Goal: Transaction & Acquisition: Book appointment/travel/reservation

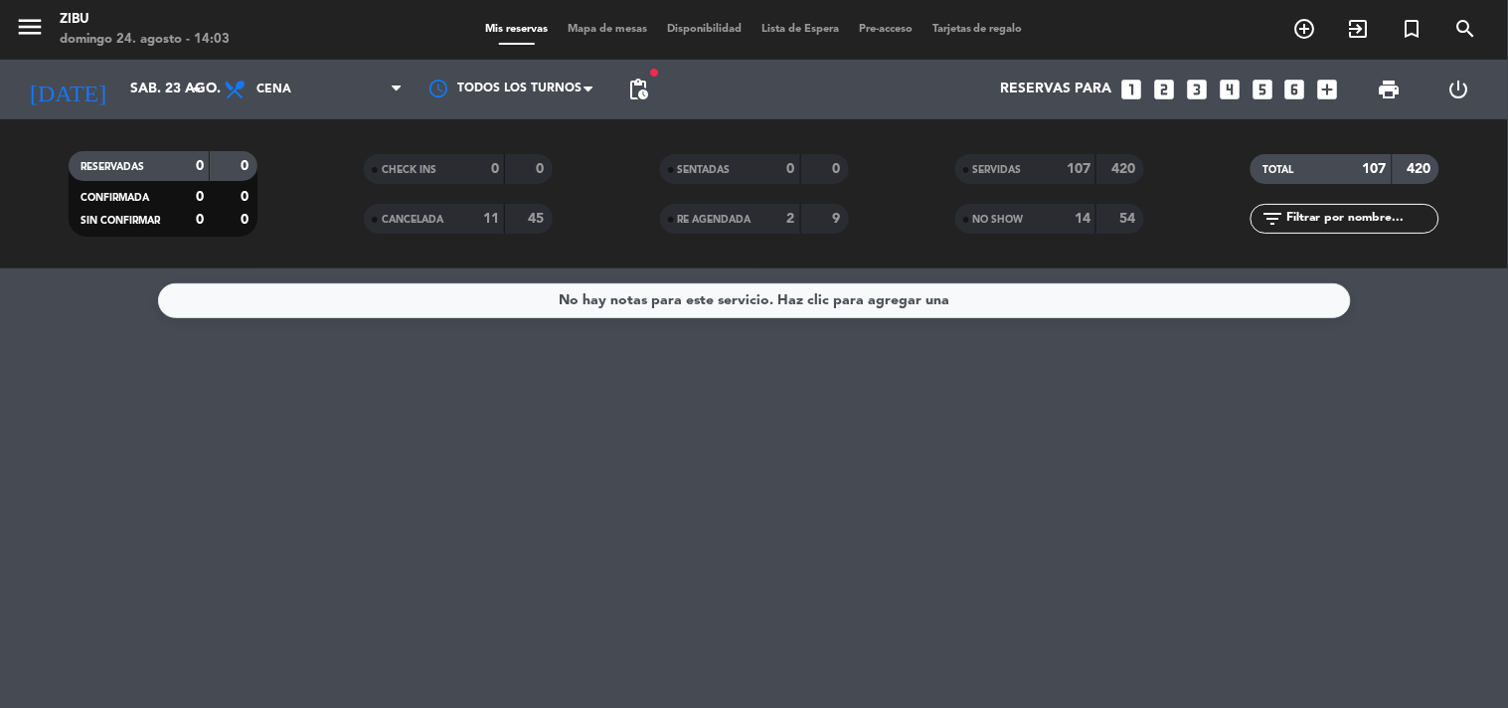
click at [1306, 30] on icon "add_circle_outline" at bounding box center [1305, 29] width 24 height 24
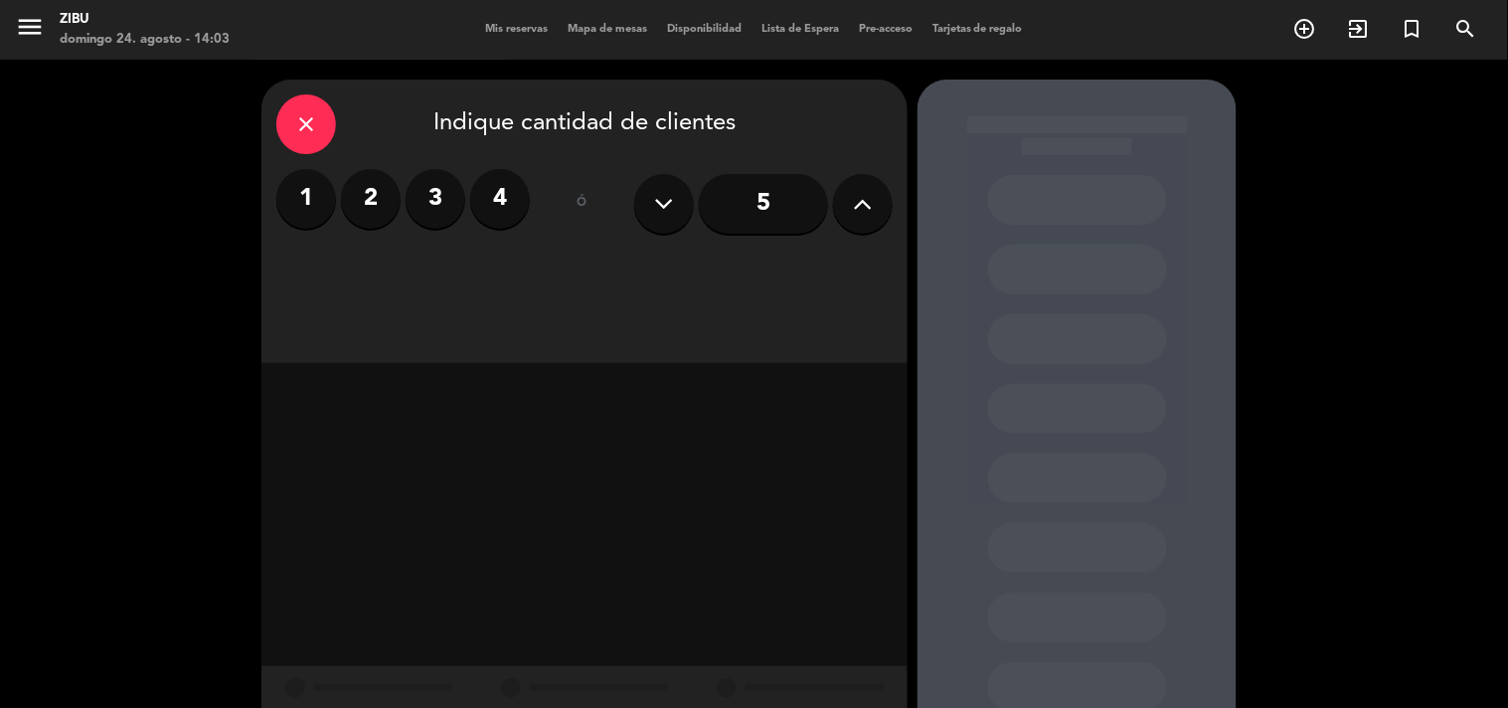
click at [512, 215] on label "4" at bounding box center [500, 199] width 60 height 60
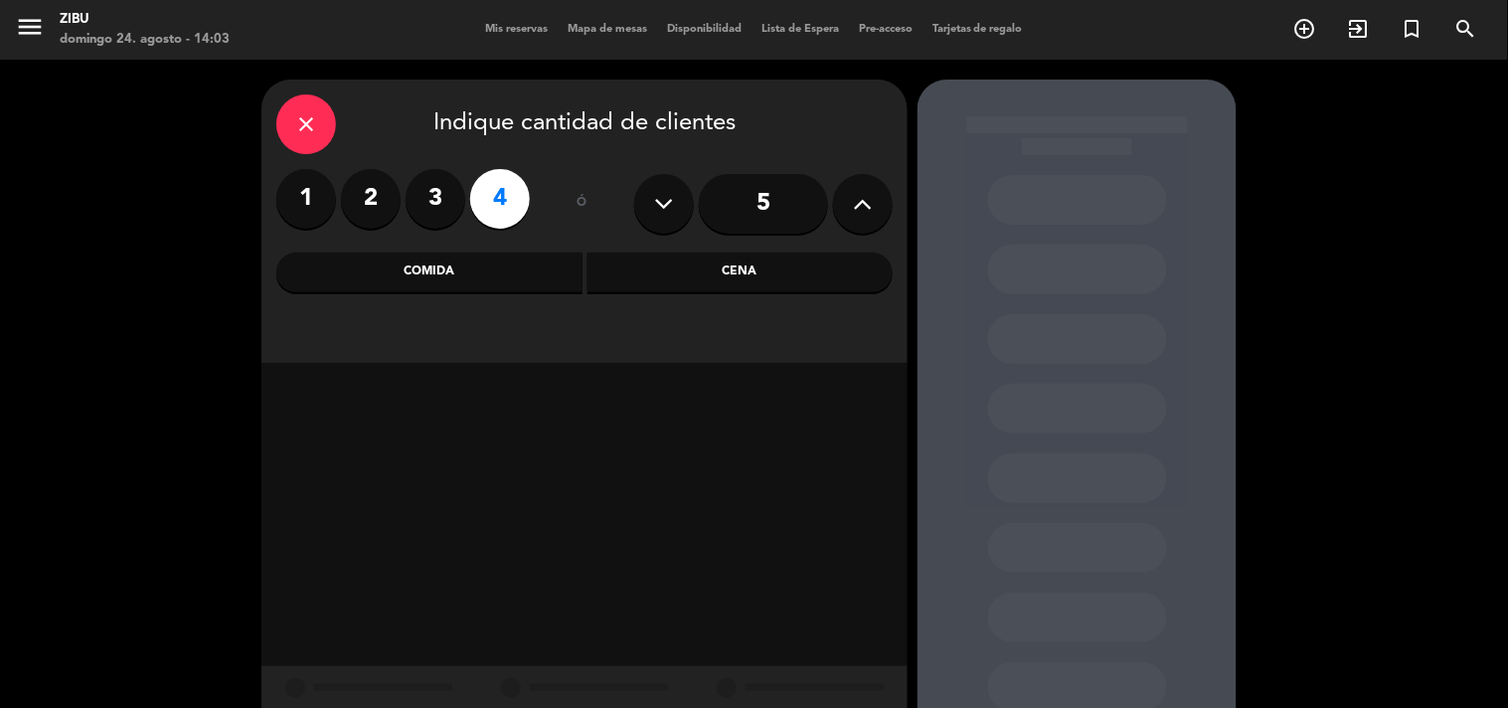
click at [670, 285] on div "Cena" at bounding box center [741, 273] width 306 height 40
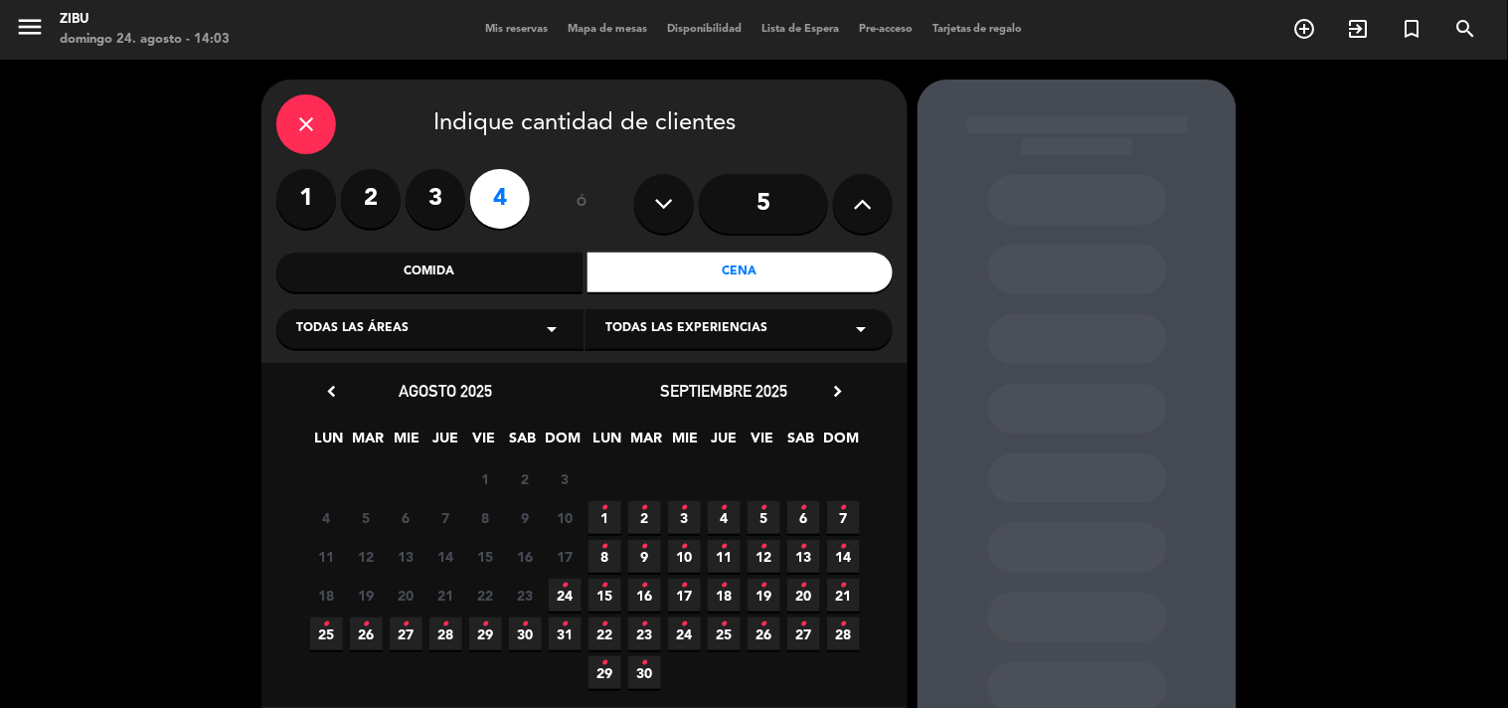
click at [565, 599] on icon "•" at bounding box center [565, 586] width 7 height 32
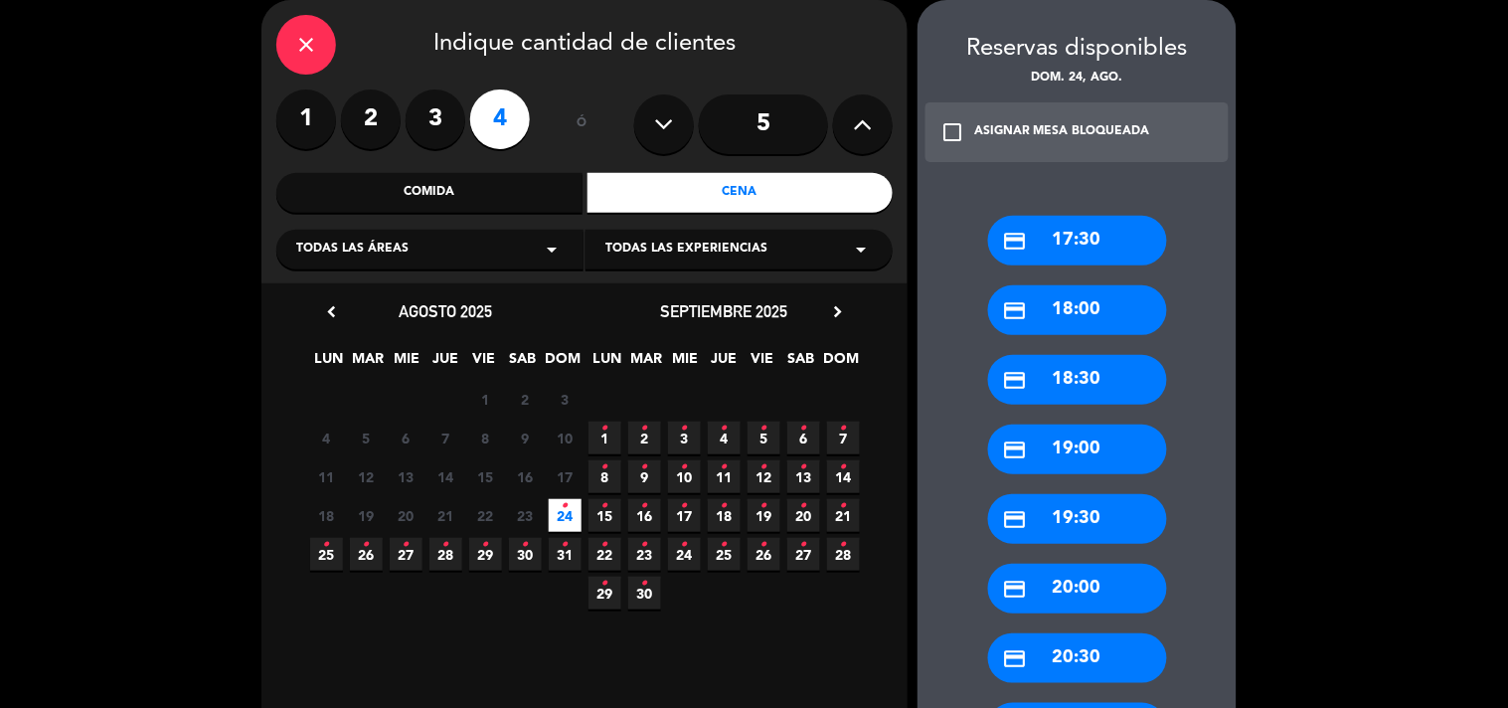
click at [1080, 378] on div "credit_card 18:30" at bounding box center [1077, 380] width 179 height 50
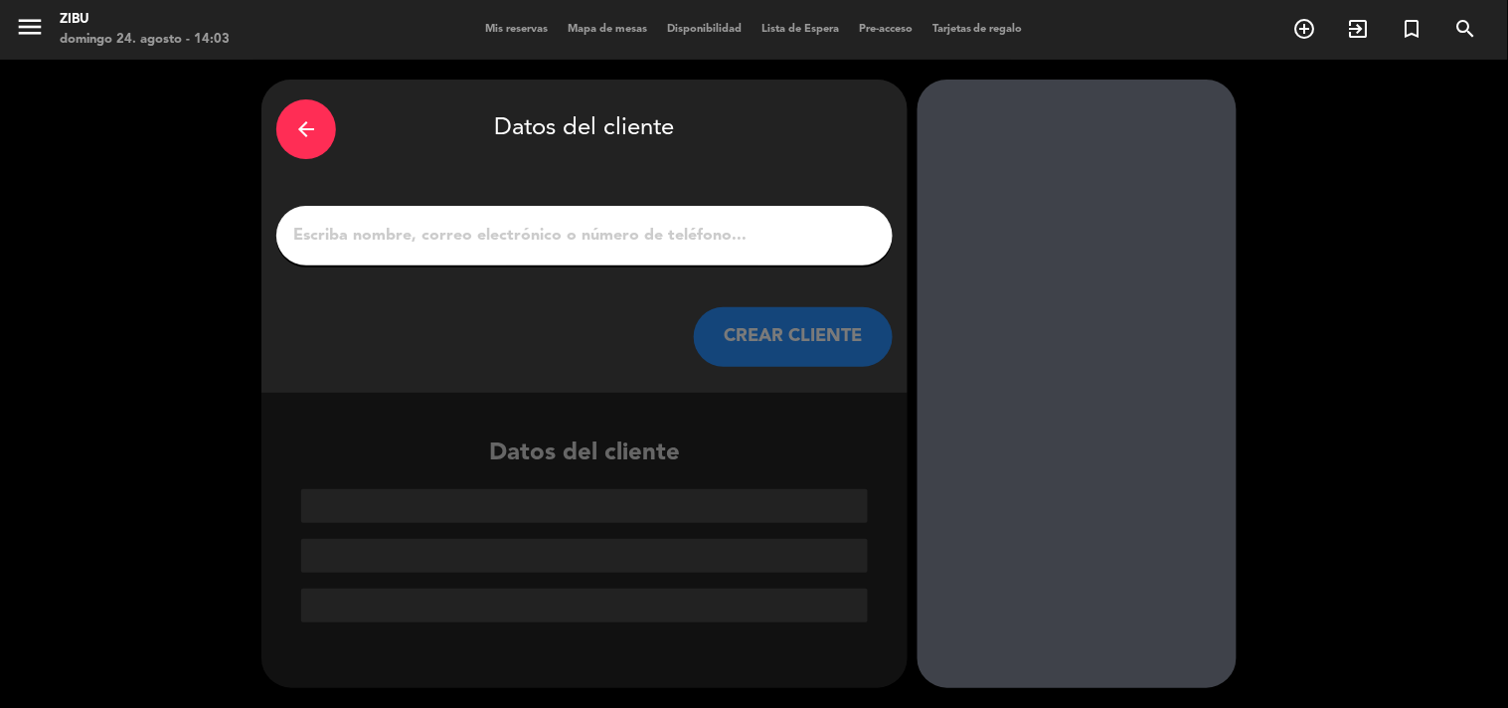
scroll to position [0, 0]
click at [473, 226] on input "1" at bounding box center [584, 236] width 587 height 28
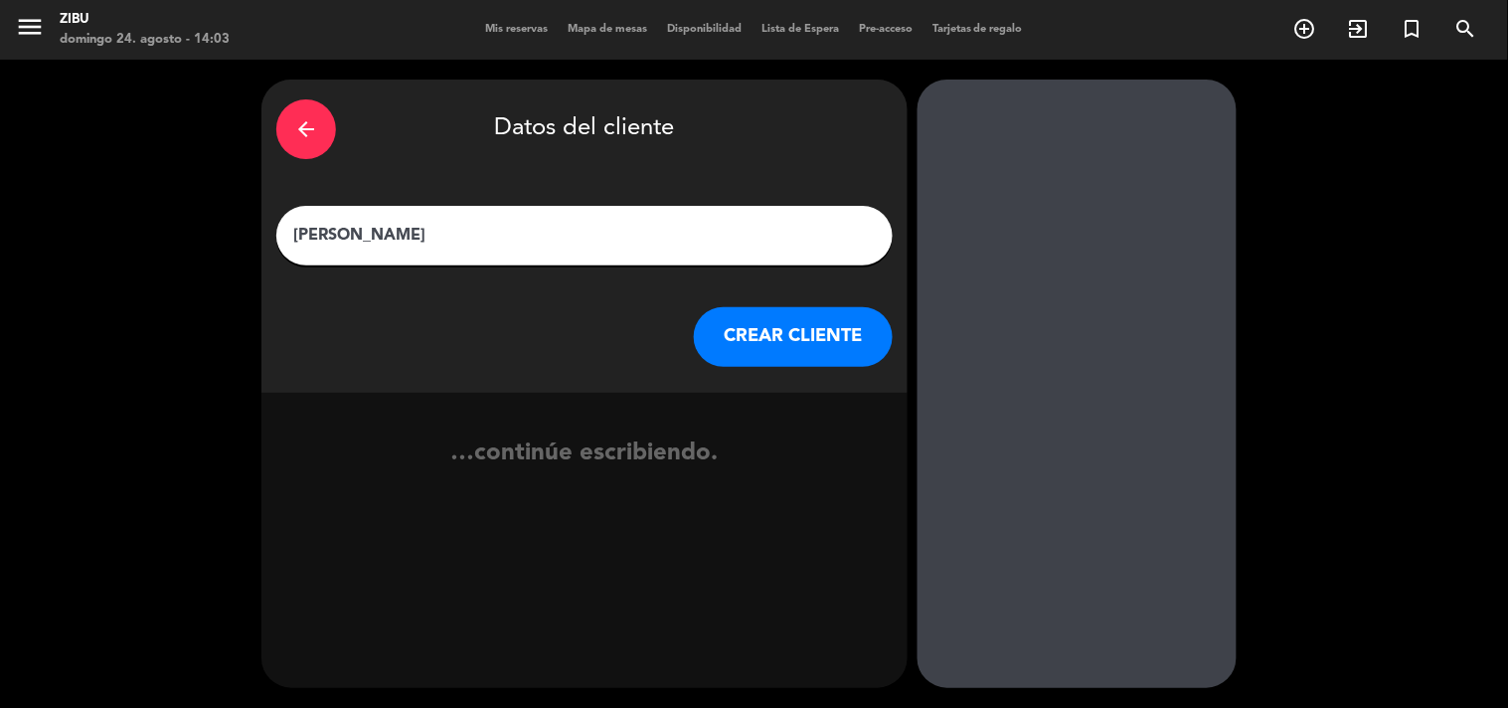
type input "[PERSON_NAME]"
click at [829, 356] on button "CREAR CLIENTE" at bounding box center [793, 337] width 199 height 60
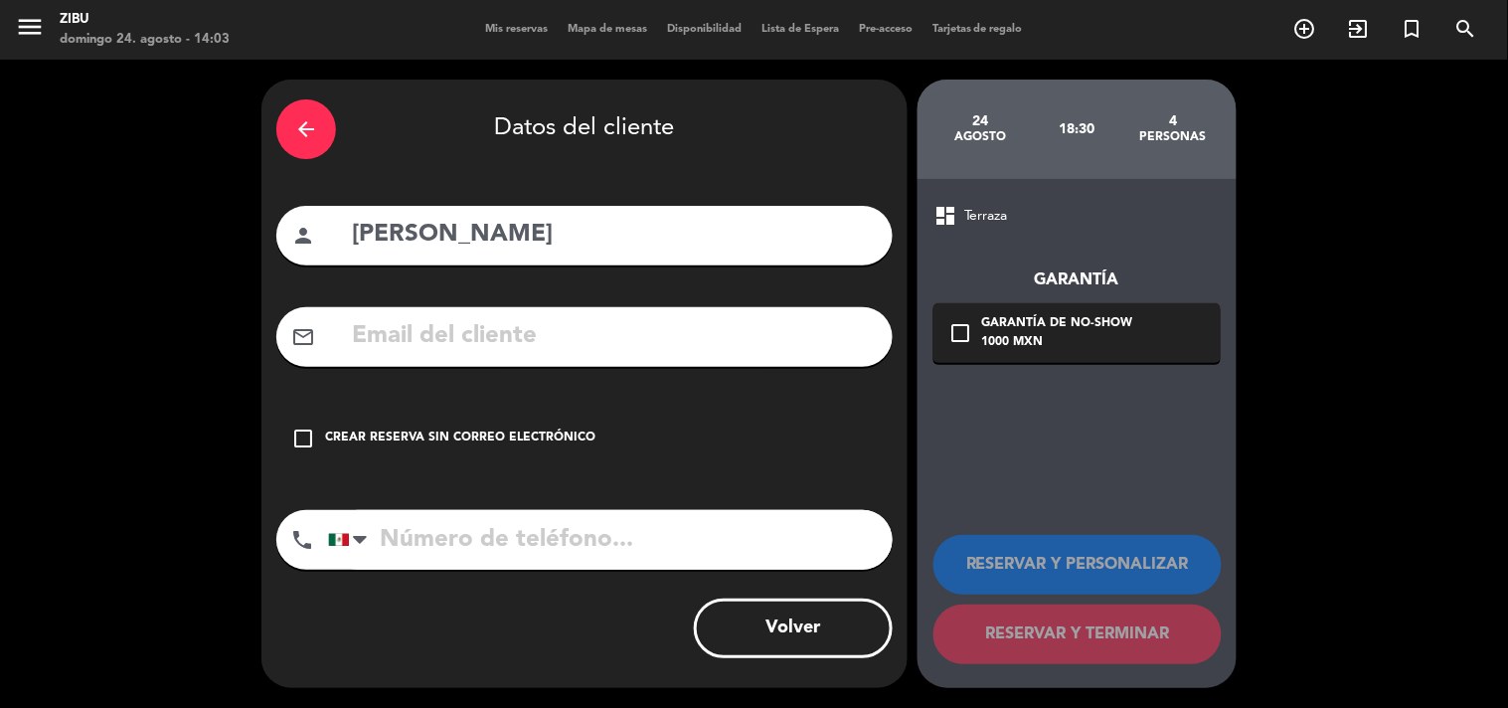
click at [301, 435] on icon "check_box_outline_blank" at bounding box center [303, 438] width 24 height 24
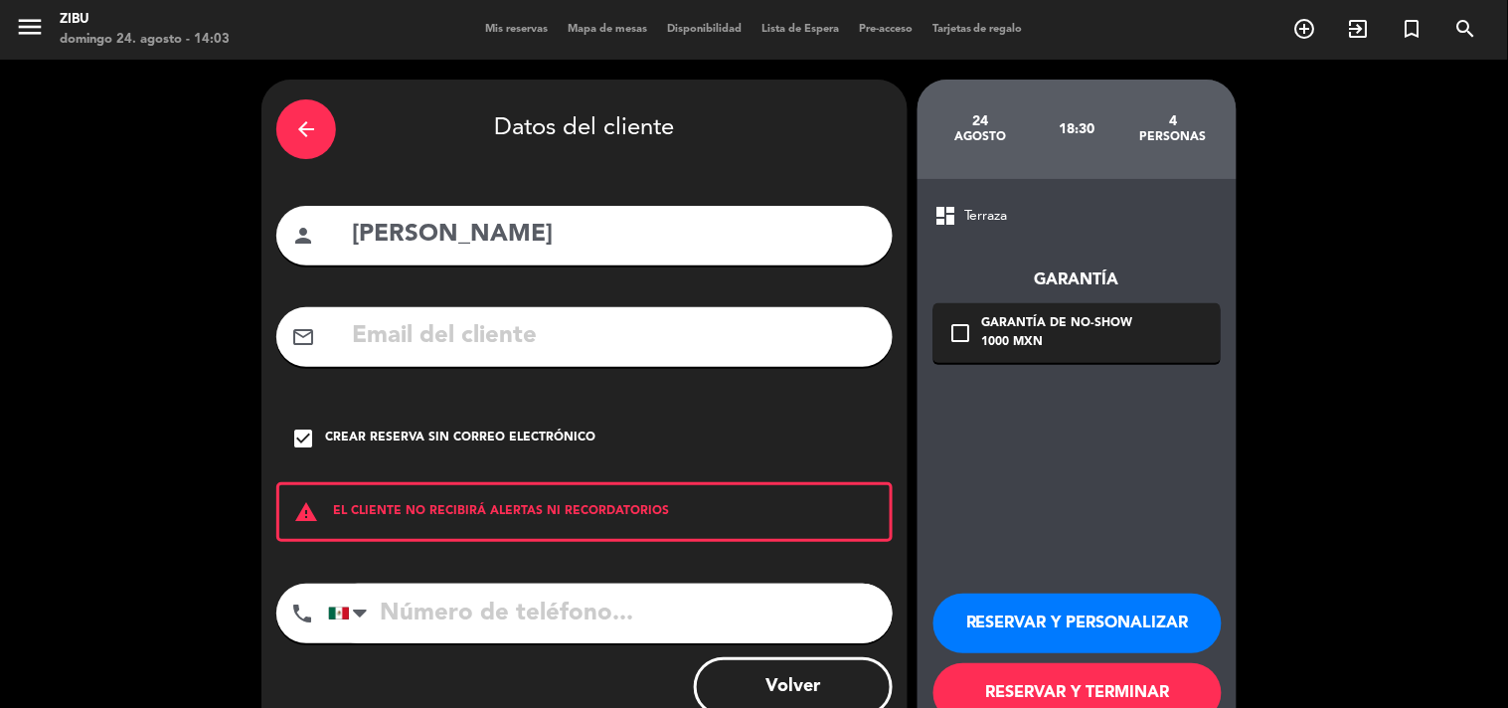
click at [495, 616] on input "tel" at bounding box center [610, 614] width 565 height 60
type input "5536559896"
click at [1052, 641] on button "RESERVAR Y PERSONALIZAR" at bounding box center [1078, 624] width 288 height 60
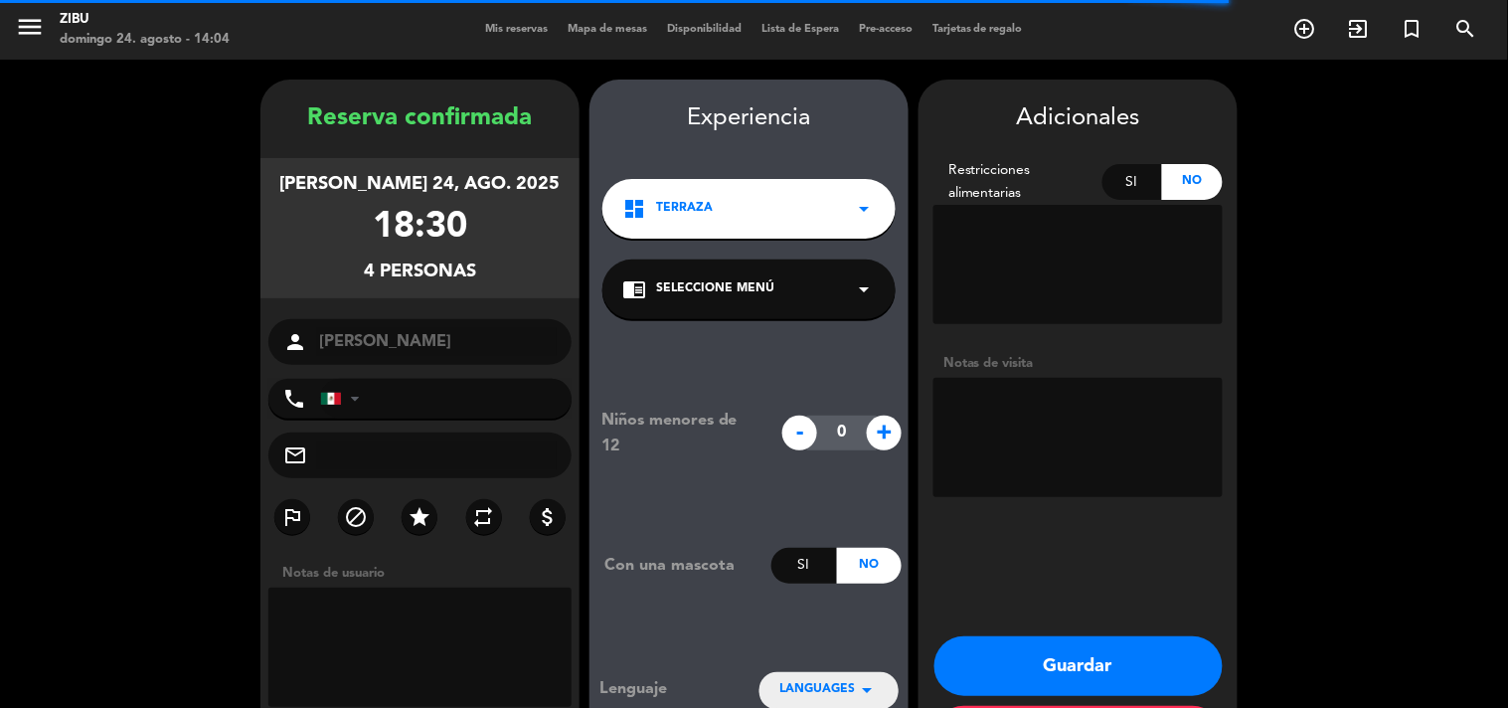
type input "[PHONE_NUMBER]"
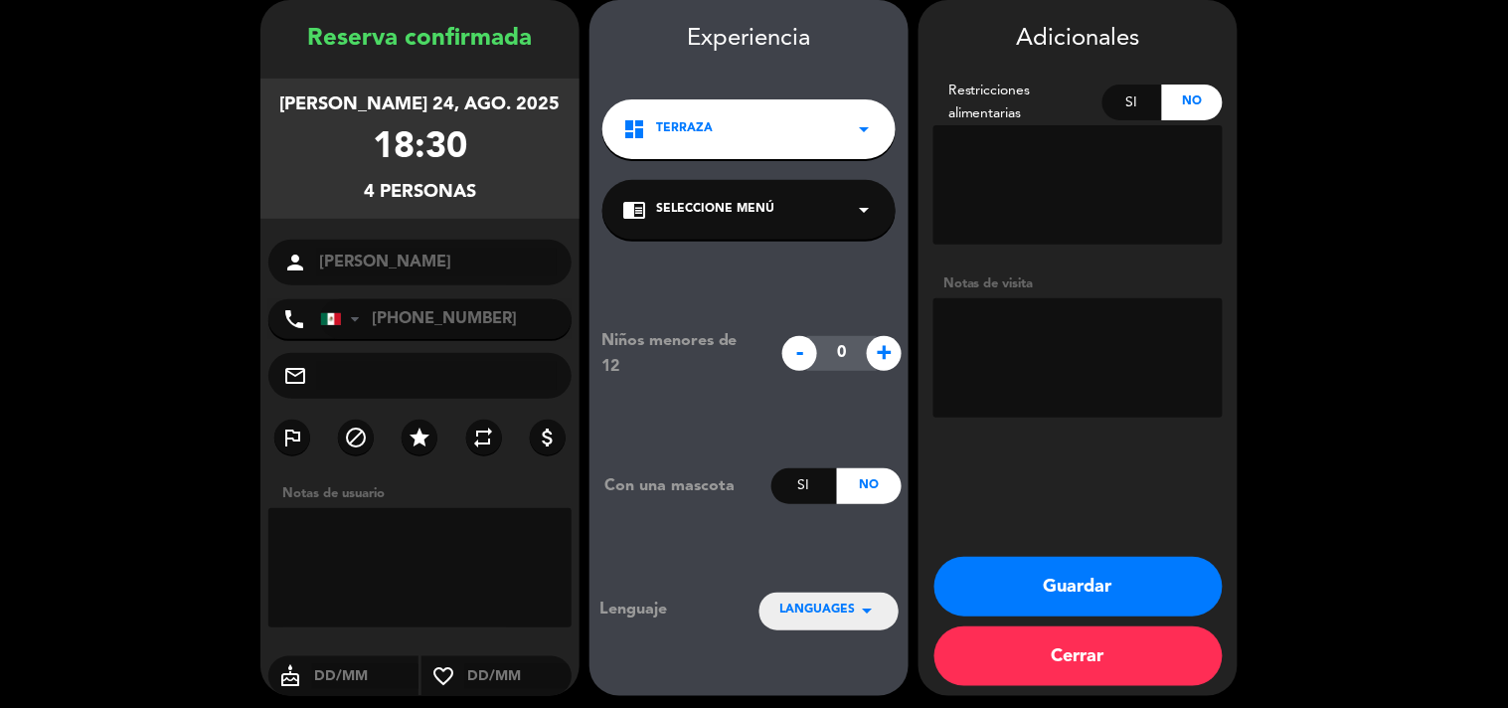
drag, startPoint x: 1052, startPoint y: 641, endPoint x: 1086, endPoint y: 581, distance: 69.4
click at [1086, 581] on div "Guardar Cerrar" at bounding box center [1078, 626] width 319 height 139
click at [1086, 581] on button "Guardar" at bounding box center [1079, 587] width 288 height 60
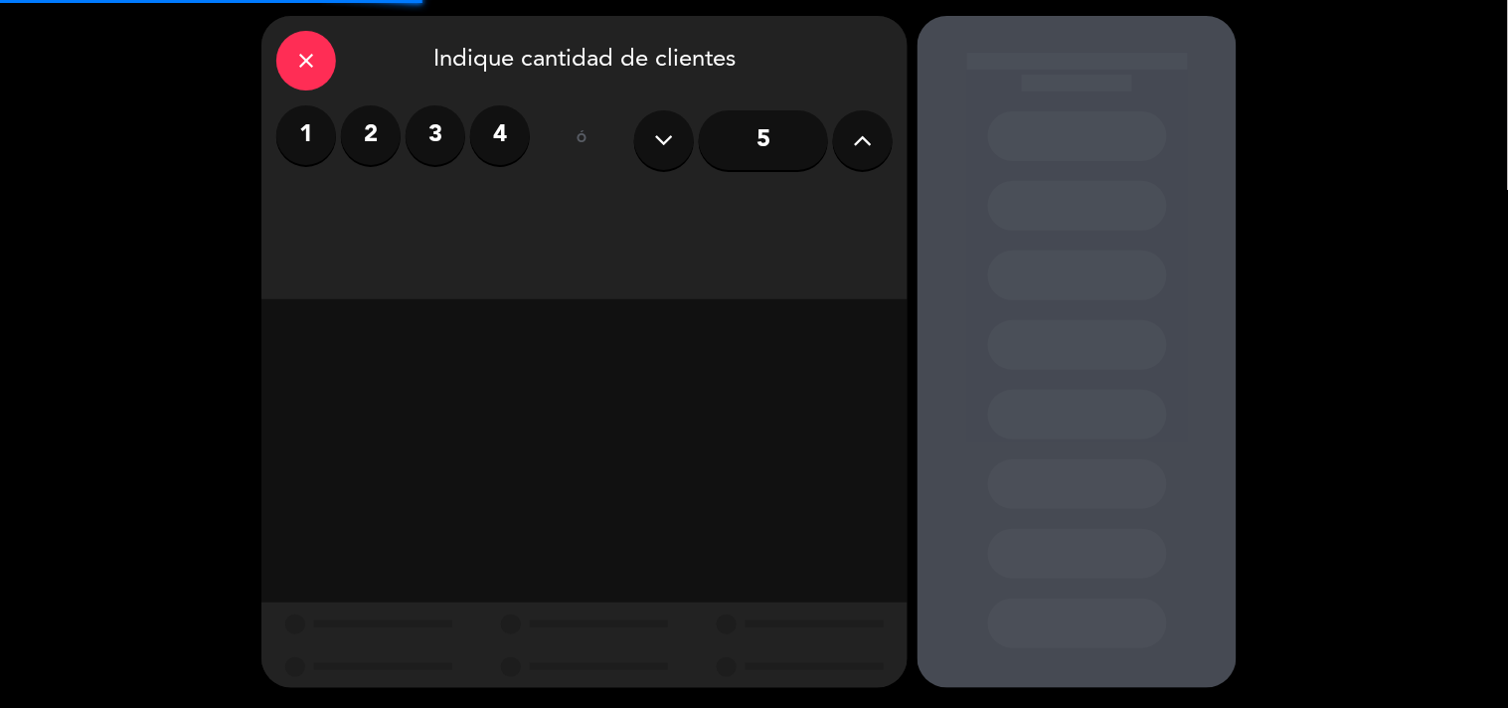
click at [1086, 581] on div "menu Zibu [PERSON_NAME] 24. [PERSON_NAME] - 14:04 Mis reservas Mapa de mesas Di…" at bounding box center [754, 290] width 1508 height 708
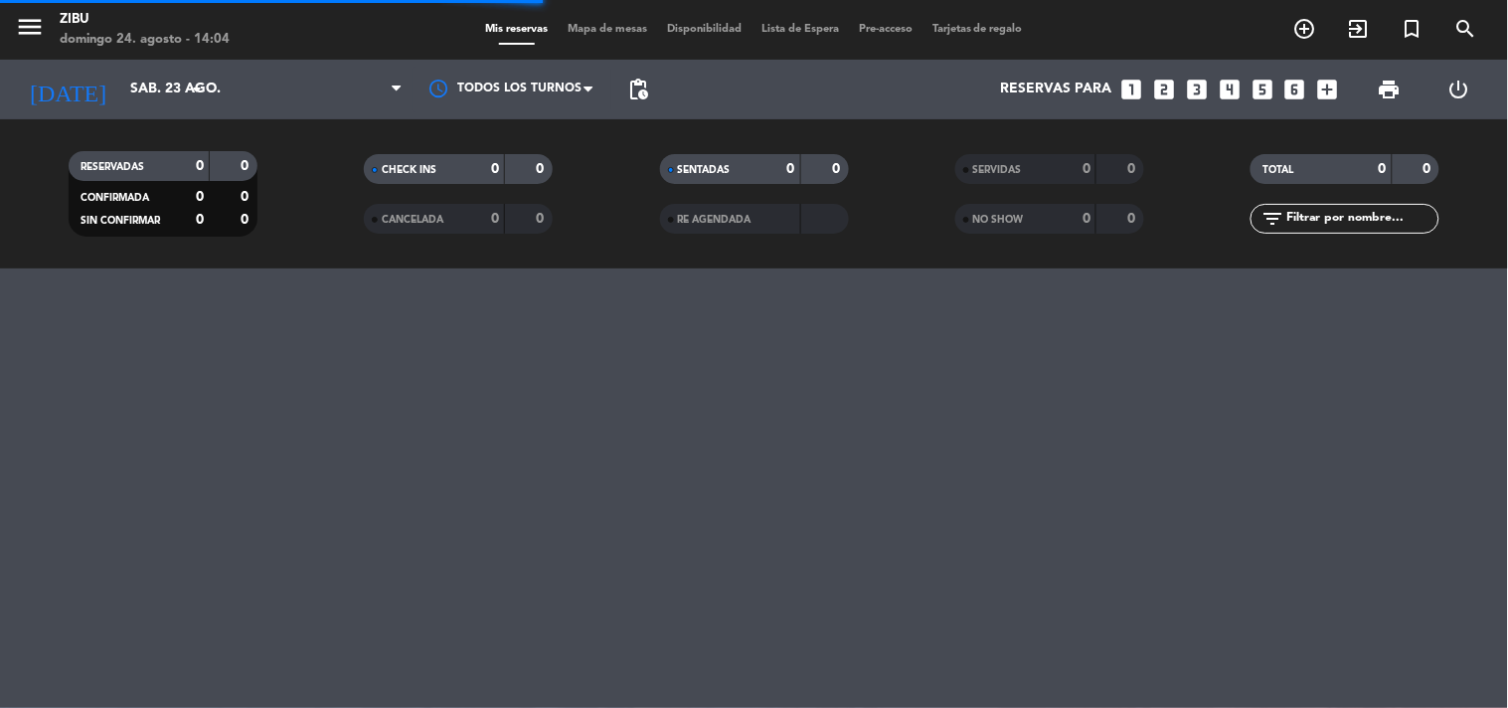
click at [1086, 581] on div "menu Zibu [PERSON_NAME] 24. [PERSON_NAME] - 14:04 Mis reservas Mapa de mesas Di…" at bounding box center [754, 354] width 1508 height 708
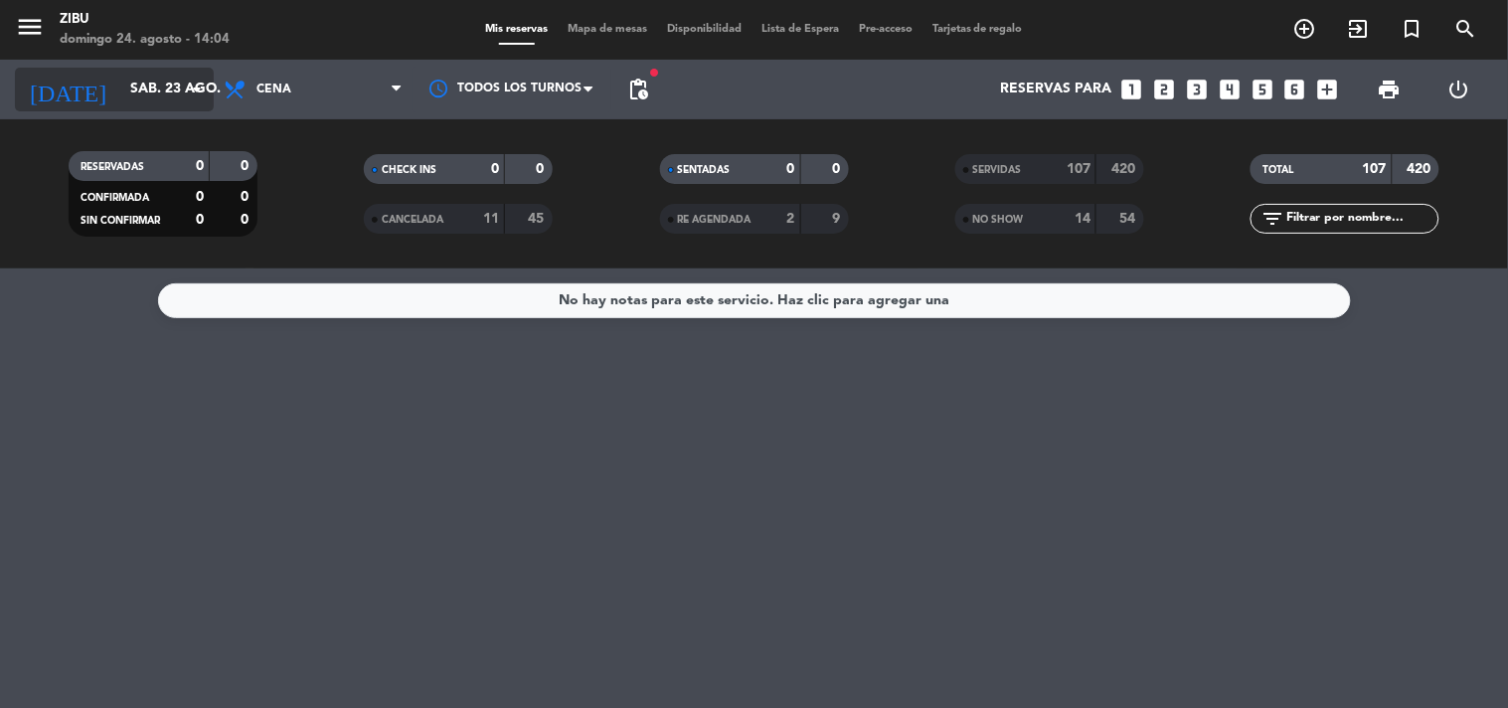
click at [120, 95] on input "sáb. 23 ago." at bounding box center [214, 90] width 189 height 36
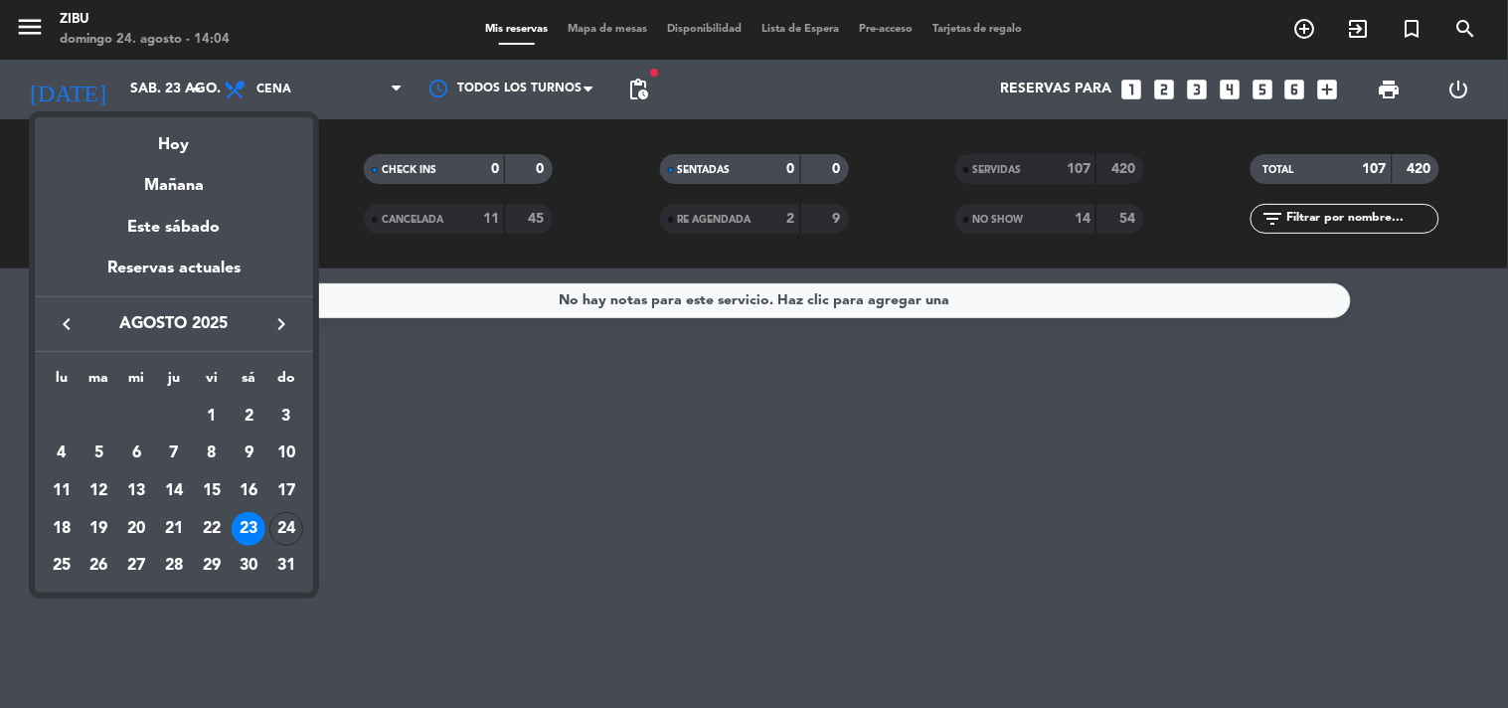
click at [283, 328] on icon "keyboard_arrow_right" at bounding box center [281, 324] width 24 height 24
click at [127, 568] on div "24" at bounding box center [136, 566] width 34 height 34
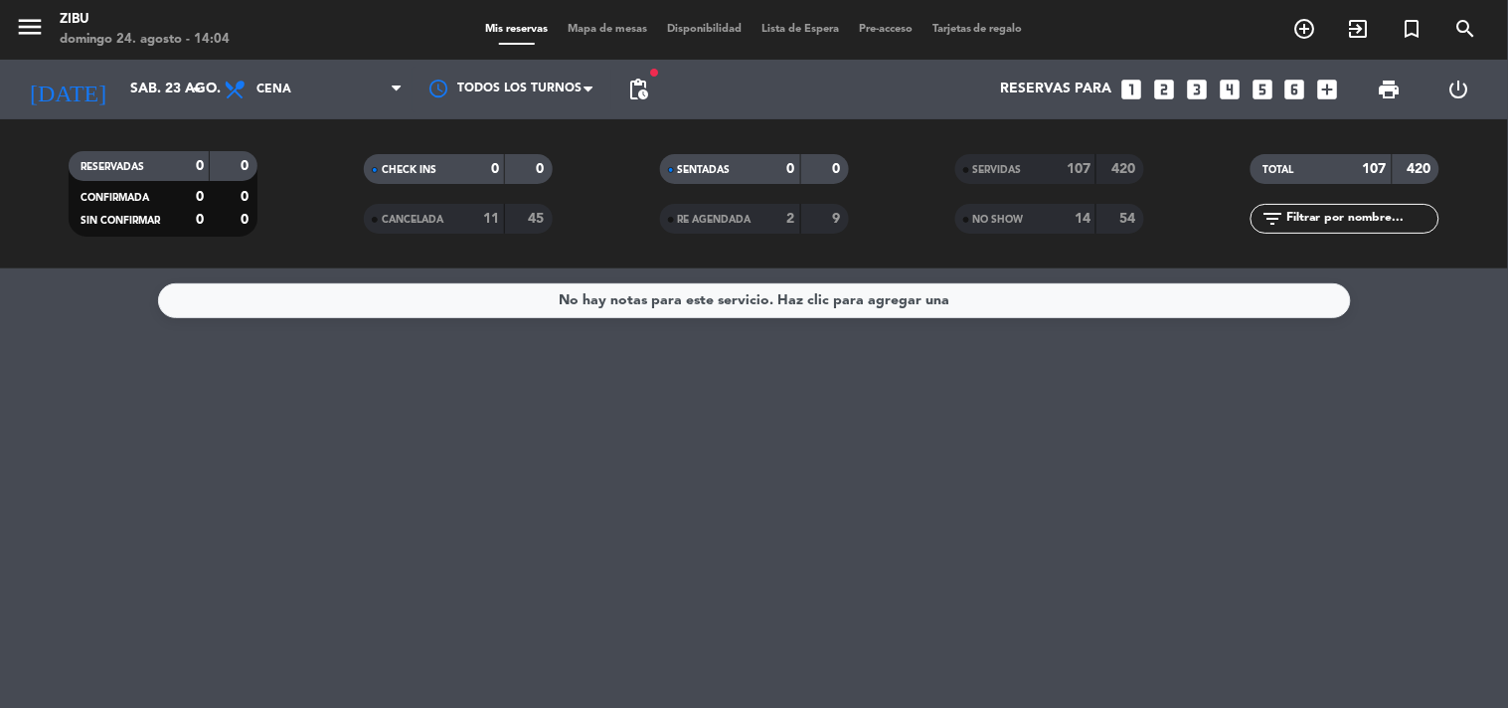
type input "mié. 24 dic."
